Goal: Task Accomplishment & Management: Use online tool/utility

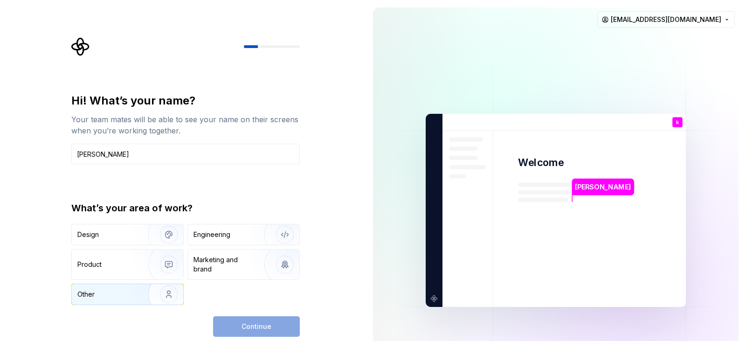
type input "[PERSON_NAME]"
click at [161, 293] on img "button" at bounding box center [163, 294] width 60 height 63
click at [227, 324] on button "Continue" at bounding box center [256, 326] width 87 height 21
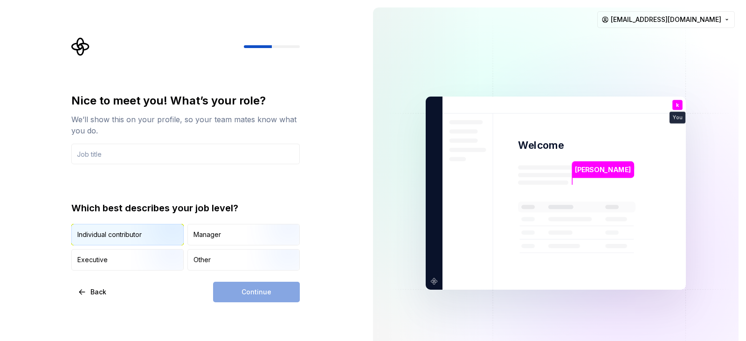
click at [161, 237] on img "button" at bounding box center [161, 246] width 60 height 63
click at [149, 159] on input "text" at bounding box center [185, 154] width 229 height 21
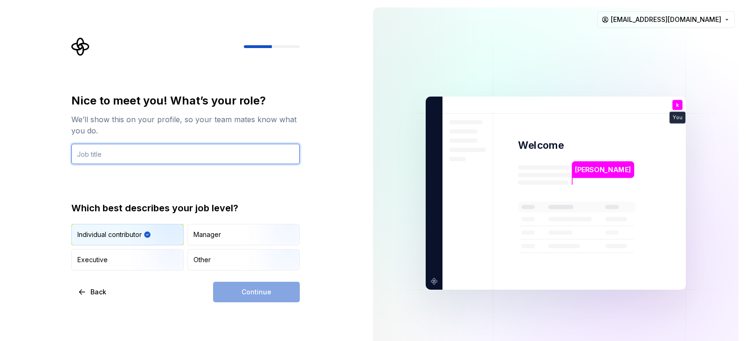
type input "A"
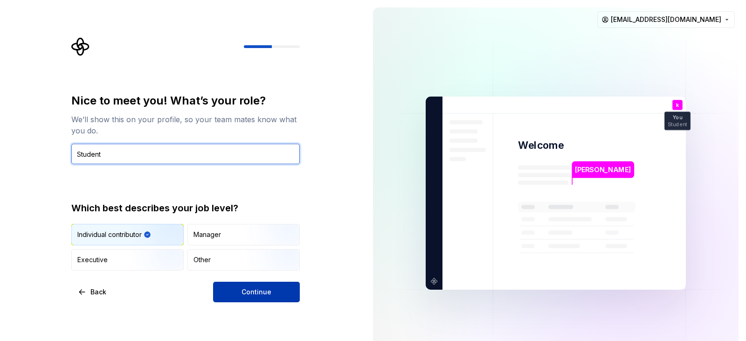
type input "Student"
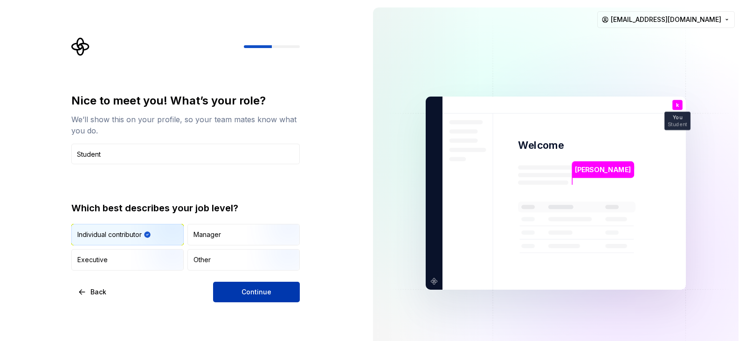
click at [283, 290] on button "Continue" at bounding box center [256, 292] width 87 height 21
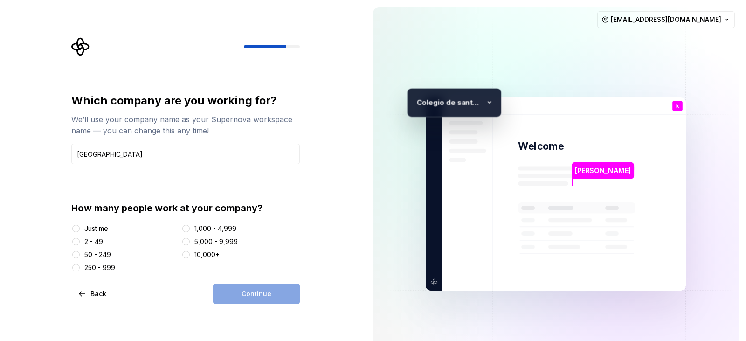
type input "Colegio de santa ines"
click at [75, 269] on button "250 - 999" at bounding box center [75, 267] width 7 height 7
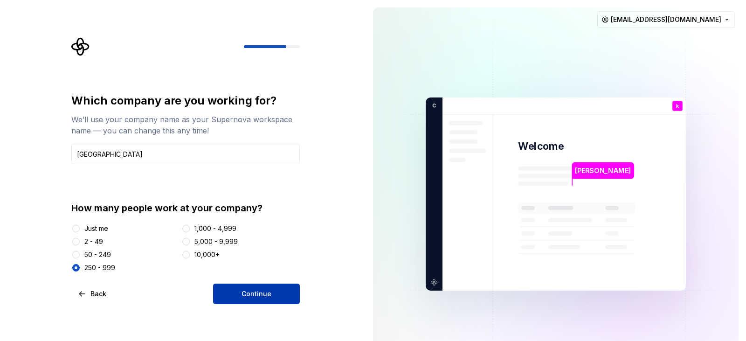
click at [228, 294] on button "Continue" at bounding box center [256, 294] width 87 height 21
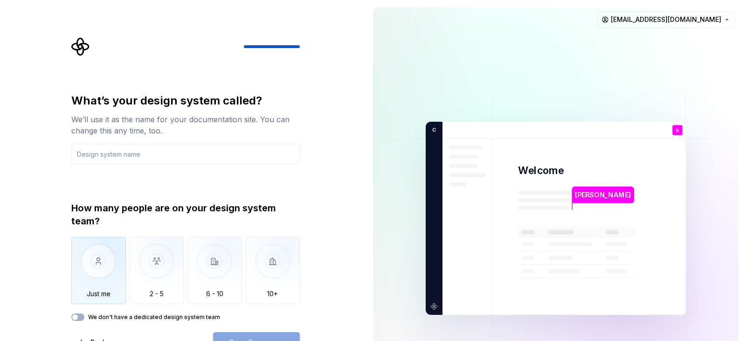
click at [97, 254] on img "button" at bounding box center [98, 268] width 55 height 63
click at [278, 333] on div "Open Supernova" at bounding box center [256, 342] width 87 height 21
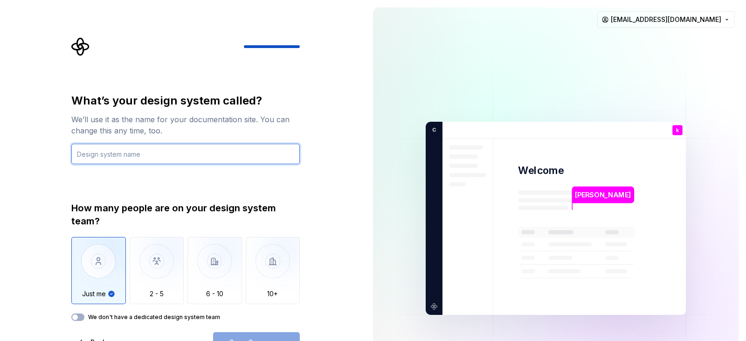
click at [185, 162] on input "text" at bounding box center [185, 154] width 229 height 21
type input "a"
type input "GK Design"
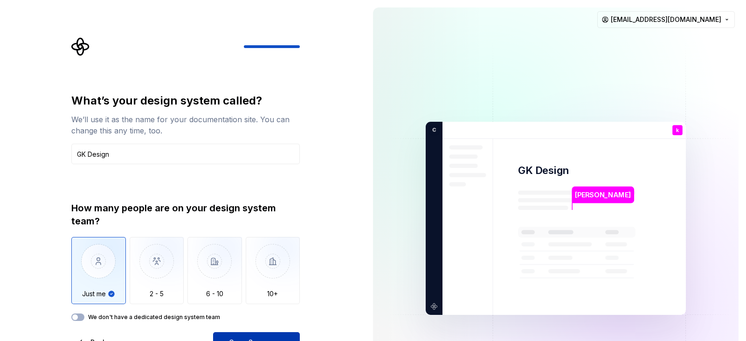
click at [255, 338] on span "Open Supernova" at bounding box center [256, 342] width 55 height 9
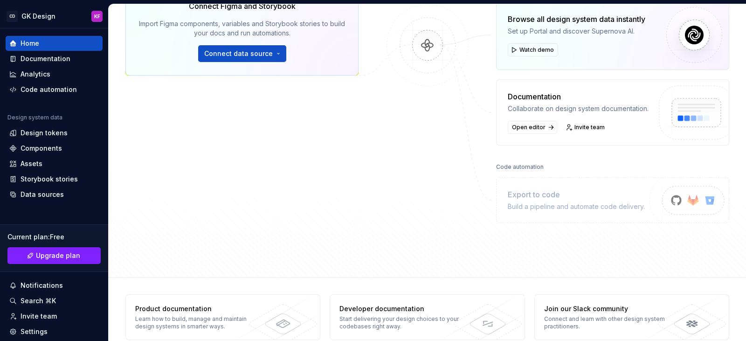
scroll to position [165, 0]
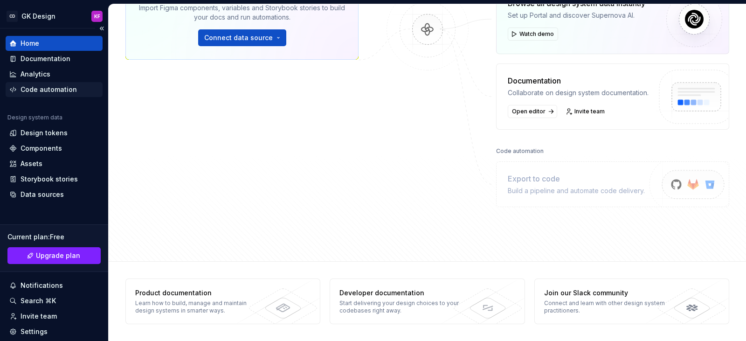
click at [58, 95] on div "Code automation" at bounding box center [54, 89] width 97 height 15
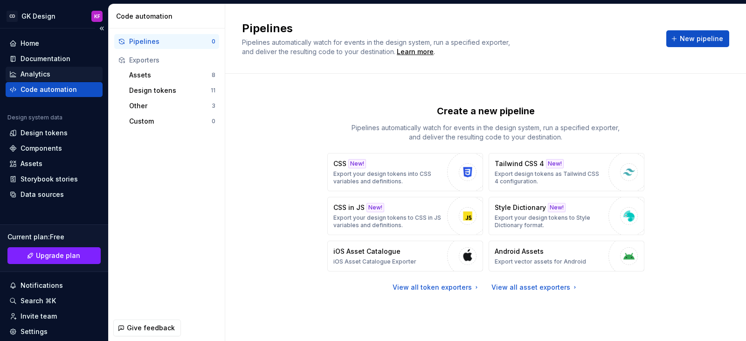
click at [57, 78] on div "Analytics" at bounding box center [54, 73] width 90 height 9
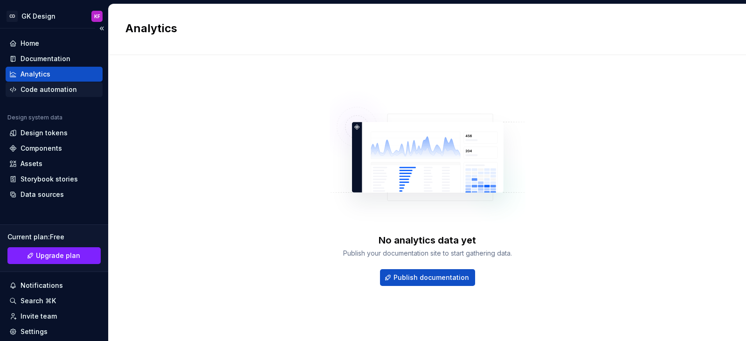
click at [67, 83] on div "Code automation" at bounding box center [54, 89] width 97 height 15
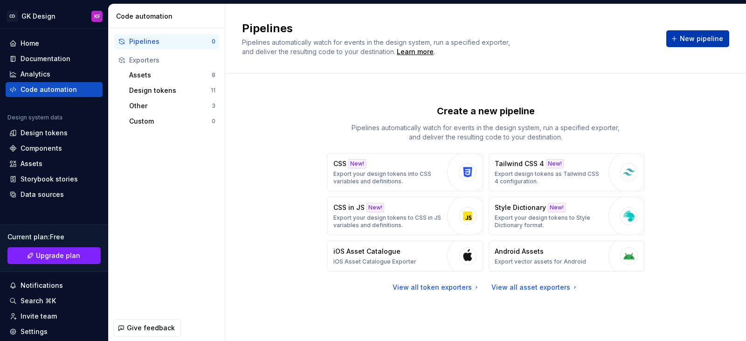
click at [673, 44] on button "New pipeline" at bounding box center [698, 38] width 63 height 17
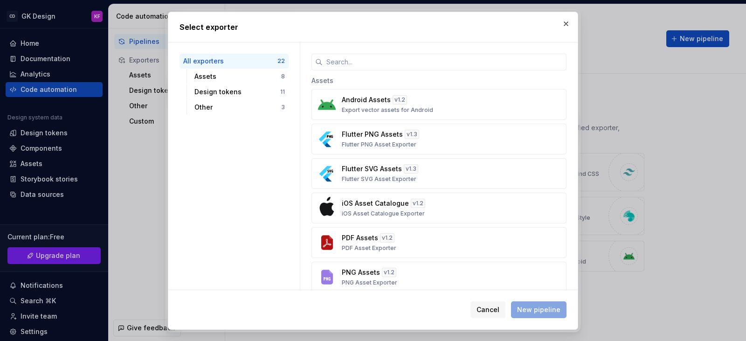
click at [566, 29] on button "button" at bounding box center [566, 23] width 13 height 13
